Goal: Information Seeking & Learning: Check status

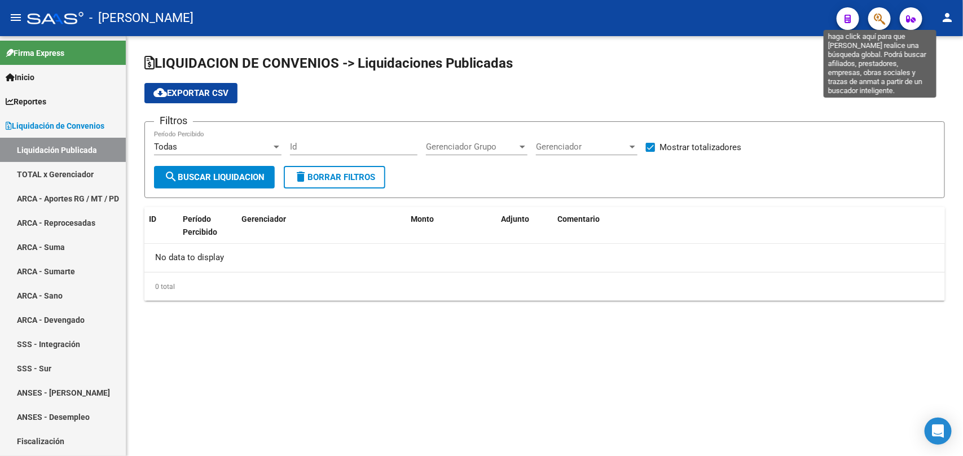
click at [881, 14] on icon "button" at bounding box center [879, 18] width 11 height 13
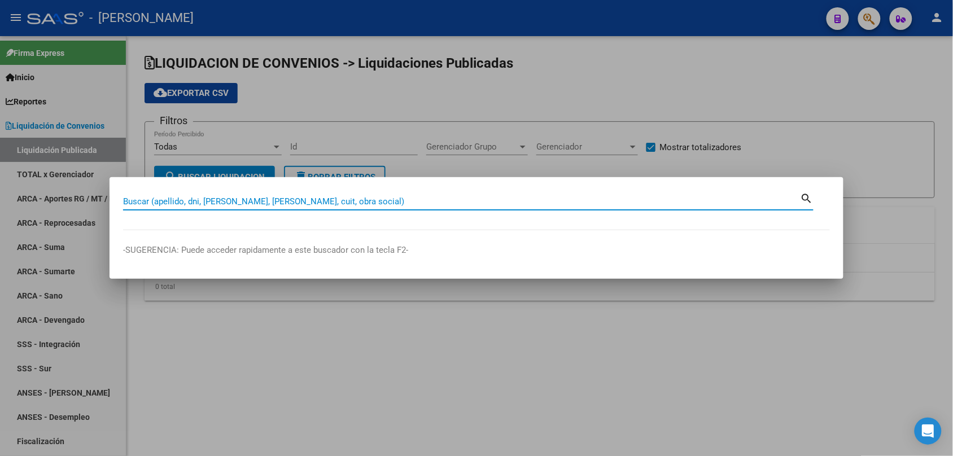
click at [384, 204] on input "Buscar (apellido, dni, [PERSON_NAME], [PERSON_NAME], cuit, obra social)" at bounding box center [461, 201] width 677 height 10
paste input "27-94315304-9"
type input "27943153049"
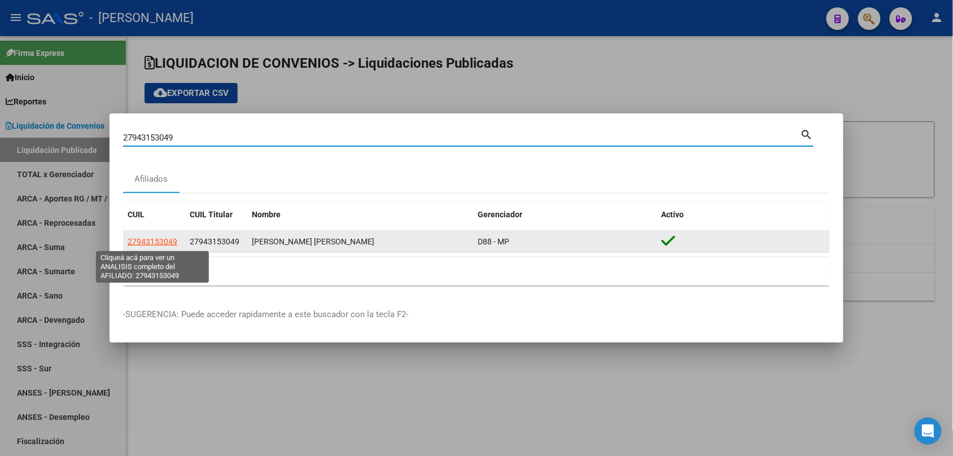
click at [152, 244] on span "27943153049" at bounding box center [153, 241] width 50 height 9
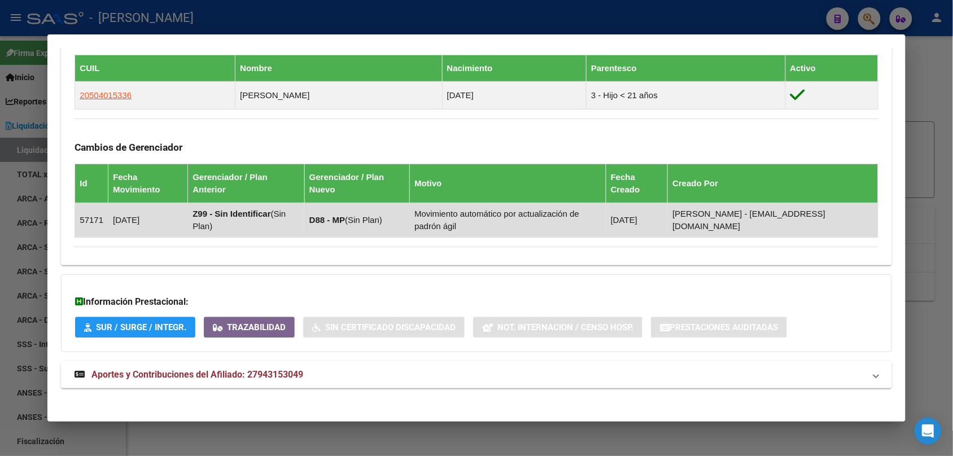
scroll to position [656, 0]
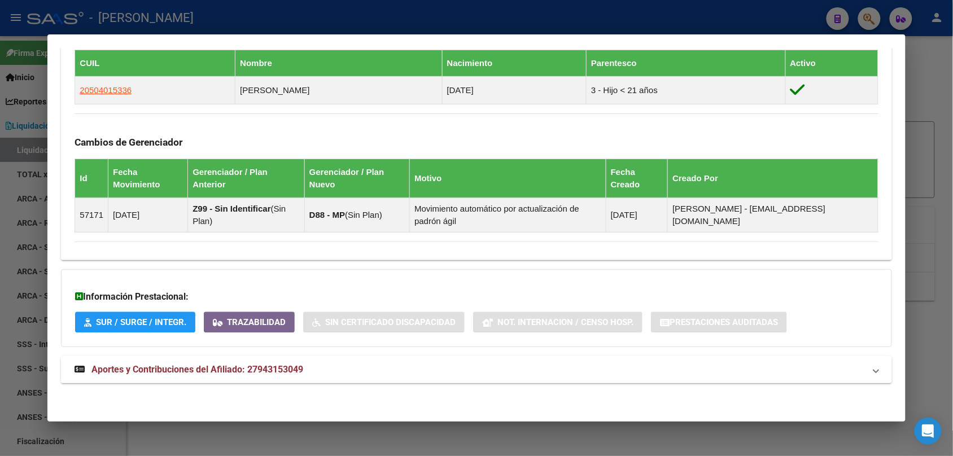
click at [182, 376] on strong "Aportes y Contribuciones del Afiliado: 27943153049" at bounding box center [188, 370] width 229 height 14
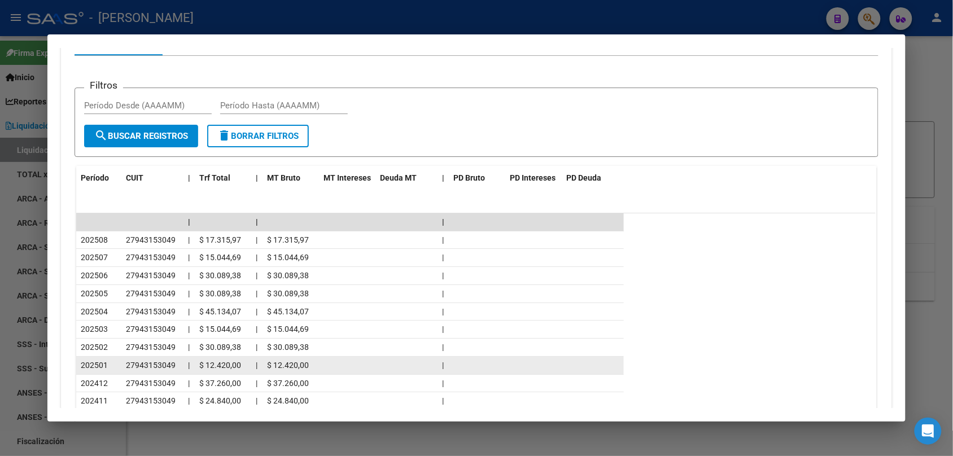
scroll to position [1146, 0]
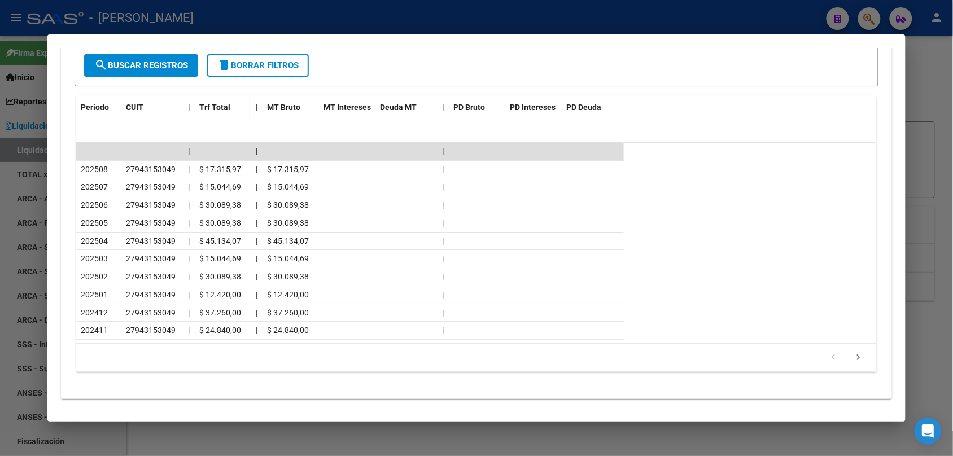
click at [208, 107] on span "Trf Total" at bounding box center [214, 107] width 31 height 9
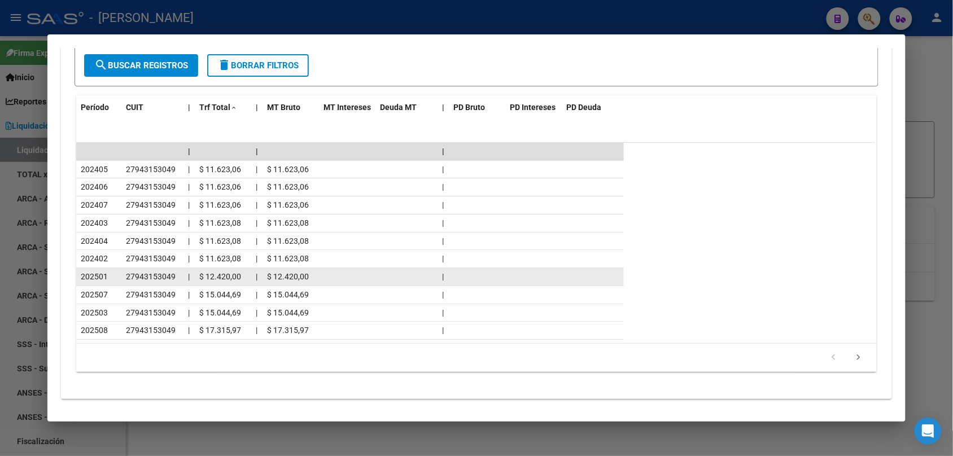
scroll to position [1164, 0]
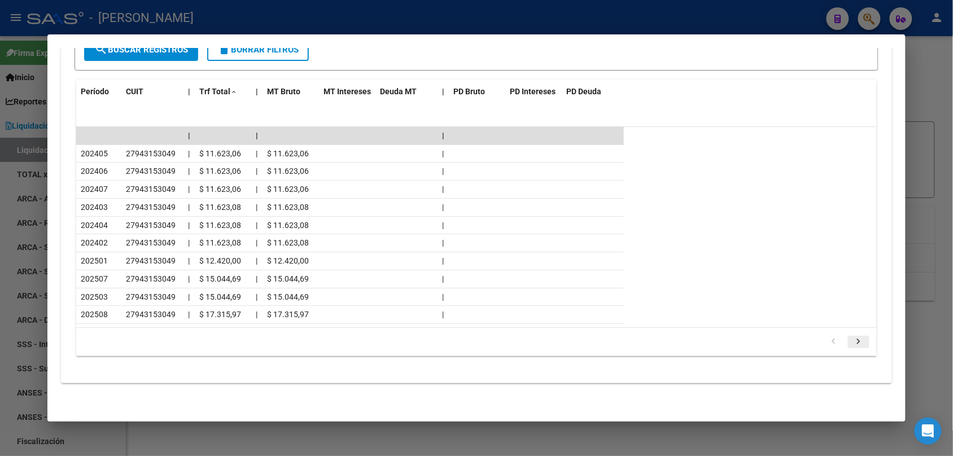
click at [856, 339] on icon "go to next page" at bounding box center [858, 343] width 15 height 14
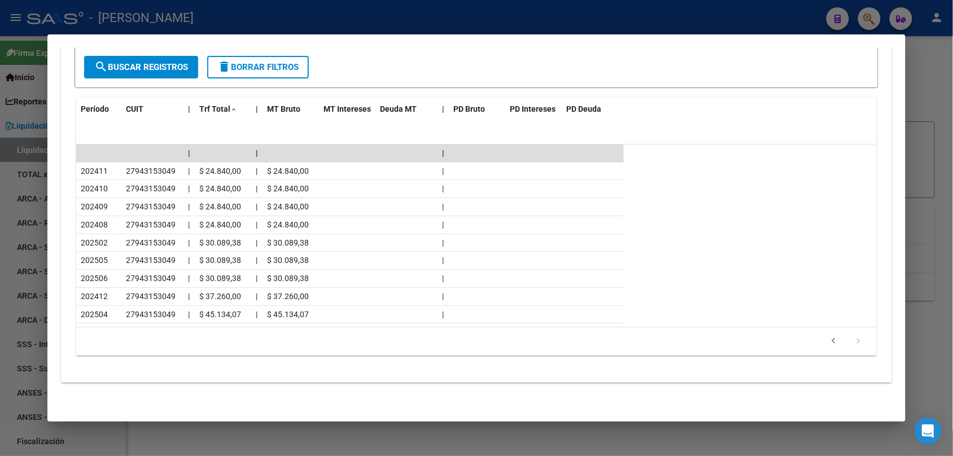
scroll to position [1146, 0]
click at [827, 346] on icon "go to previous page" at bounding box center [833, 343] width 15 height 14
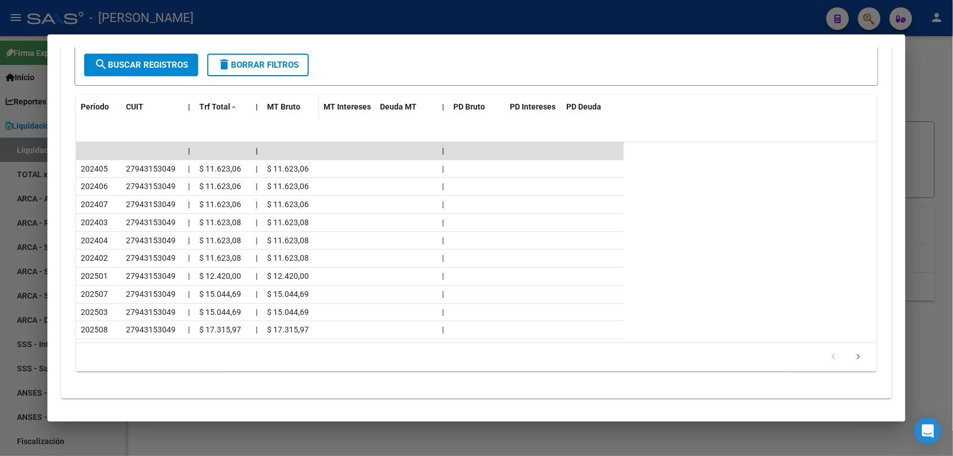
click at [273, 103] on span "MT Bruto" at bounding box center [283, 106] width 33 height 9
click at [345, 108] on span "MT Intereses" at bounding box center [346, 106] width 47 height 9
click at [387, 107] on span "Deuda MT" at bounding box center [398, 106] width 37 height 9
click at [396, 107] on span "Deuda MT" at bounding box center [398, 106] width 37 height 9
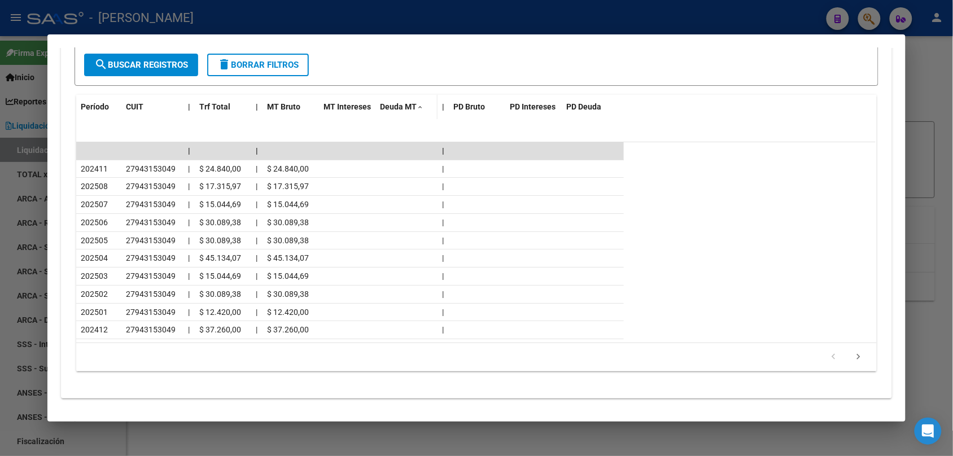
click at [396, 107] on span "Deuda MT" at bounding box center [398, 106] width 37 height 9
click at [475, 107] on span "PD Bruto" at bounding box center [469, 106] width 32 height 9
click at [523, 111] on span "PD Intereses" at bounding box center [533, 106] width 46 height 9
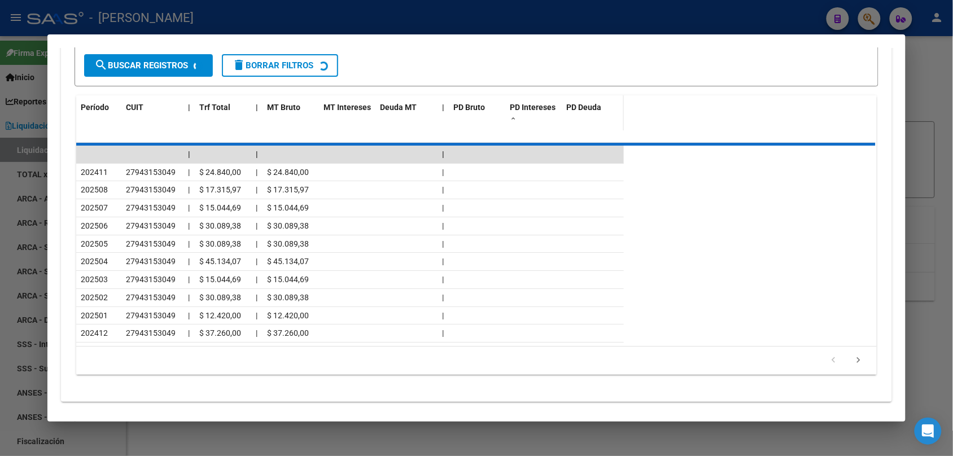
click at [582, 106] on span "PD Deuda" at bounding box center [583, 107] width 35 height 9
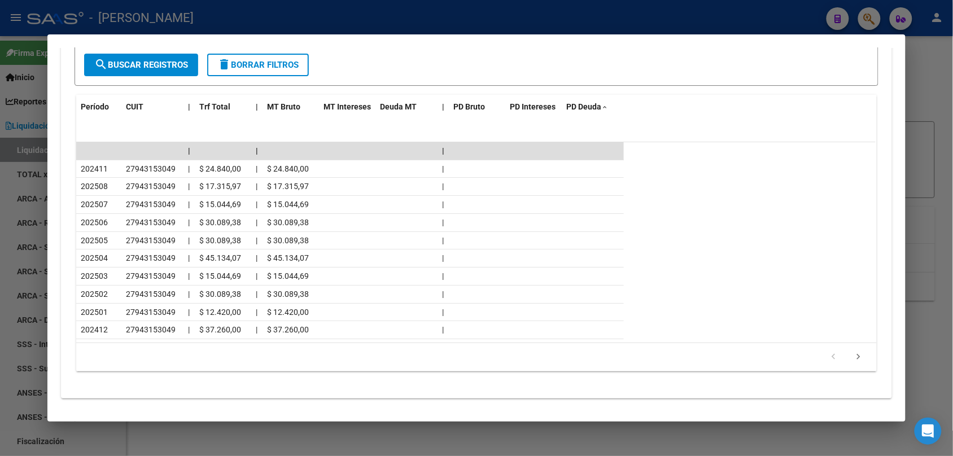
click at [926, 122] on div at bounding box center [476, 228] width 953 height 456
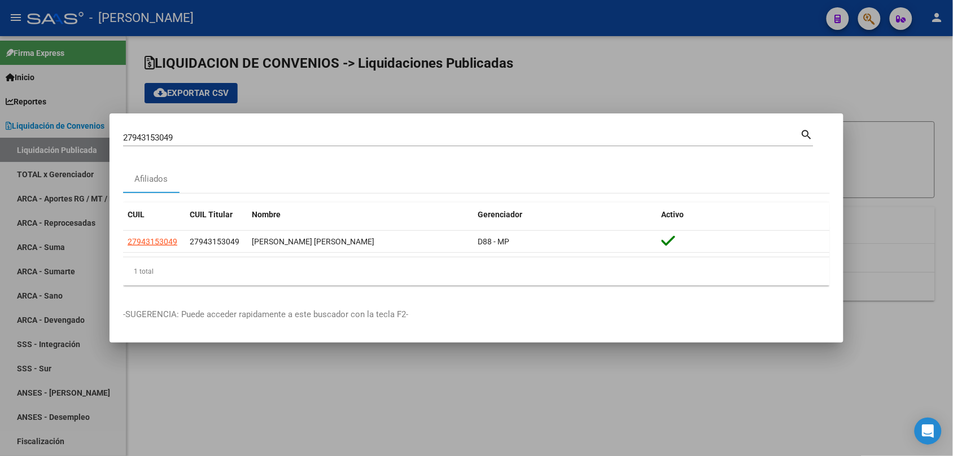
click at [809, 52] on div at bounding box center [476, 228] width 953 height 456
